Goal: Task Accomplishment & Management: Use online tool/utility

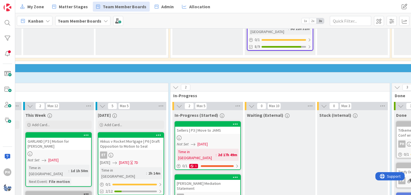
scroll to position [799, 158]
click at [251, 103] on icon at bounding box center [252, 106] width 6 height 6
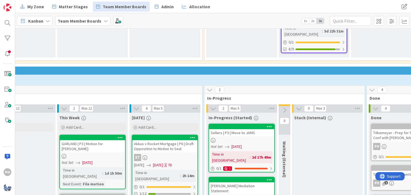
scroll to position [795, 125]
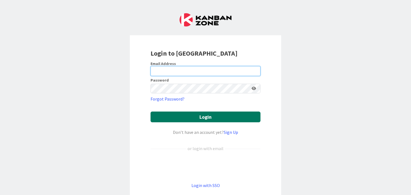
type input "[PERSON_NAME][EMAIL_ADDRESS][DOMAIN_NAME]"
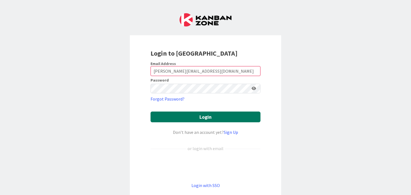
click at [176, 116] on button "Login" at bounding box center [205, 117] width 110 height 11
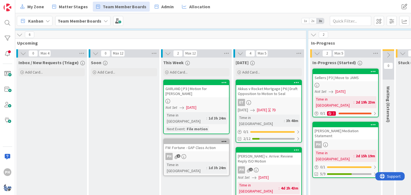
scroll to position [827, 21]
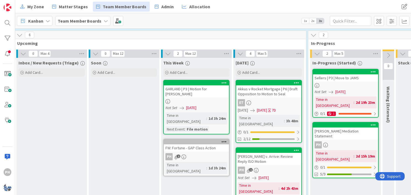
click at [263, 80] on div "Akkus v Rocket Mortgage | P6 | Draft Opposition to Motion to Seal ET 09/23/2025…" at bounding box center [269, 111] width 66 height 63
